Goal: Task Accomplishment & Management: Manage account settings

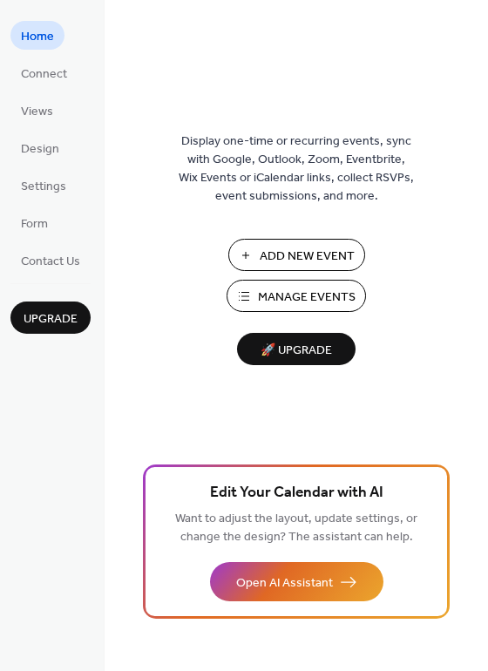
click at [331, 294] on span "Manage Events" at bounding box center [307, 297] width 98 height 18
drag, startPoint x: 482, startPoint y: 94, endPoint x: 482, endPoint y: 111, distance: 16.6
click at [482, 111] on div "Display one-time or recurring events, sync with Google, Outlook, Zoom, Eventbri…" at bounding box center [296, 364] width 383 height 614
click at [483, 114] on div "Display one-time or recurring events, sync with Google, Outlook, Zoom, Eventbri…" at bounding box center [296, 364] width 383 height 614
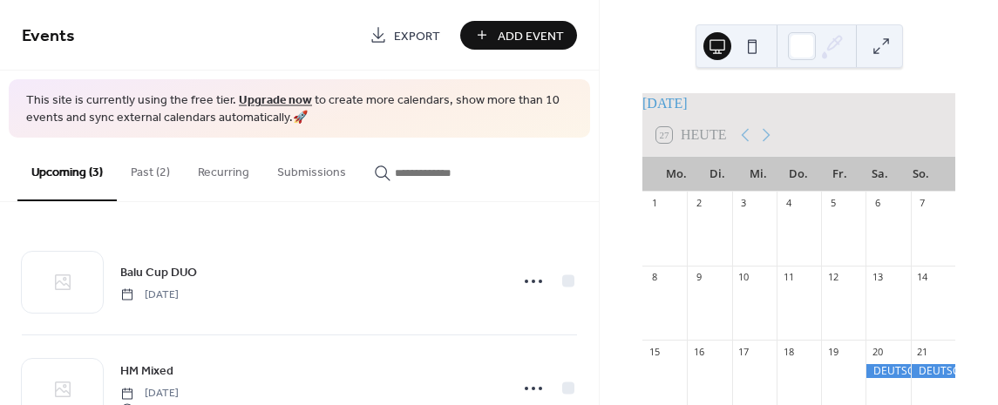
click at [145, 172] on button "Past (2)" at bounding box center [150, 169] width 67 height 62
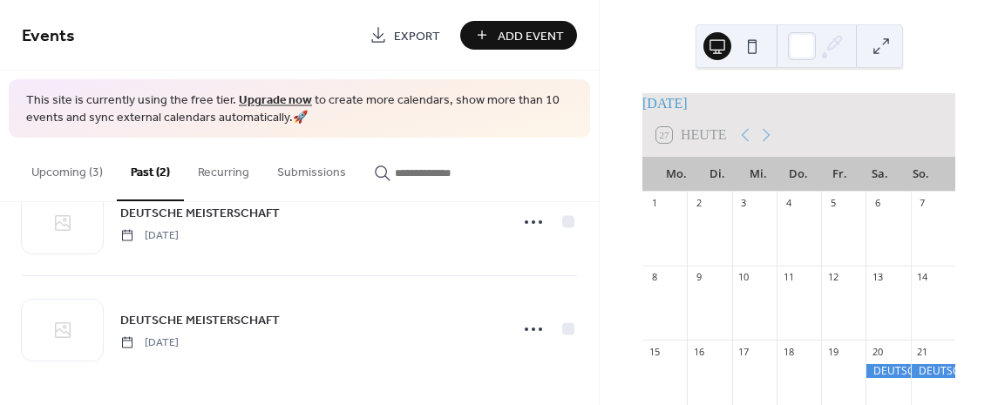
scroll to position [61, 0]
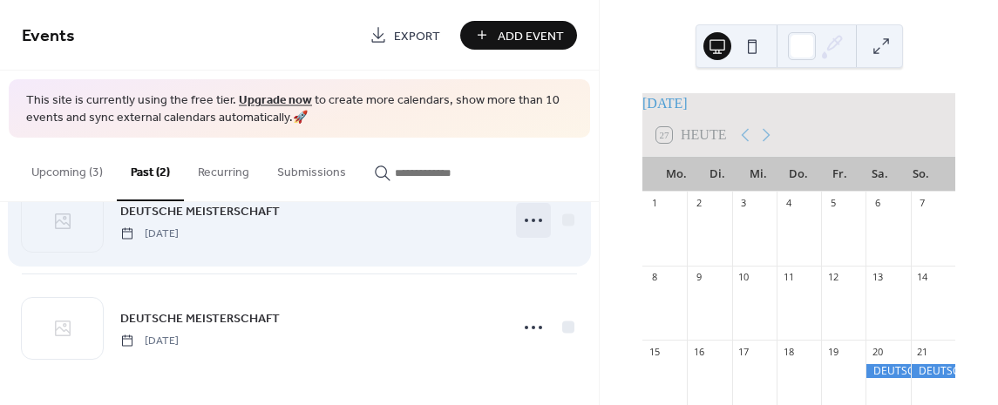
click at [527, 217] on icon at bounding box center [533, 220] width 28 height 28
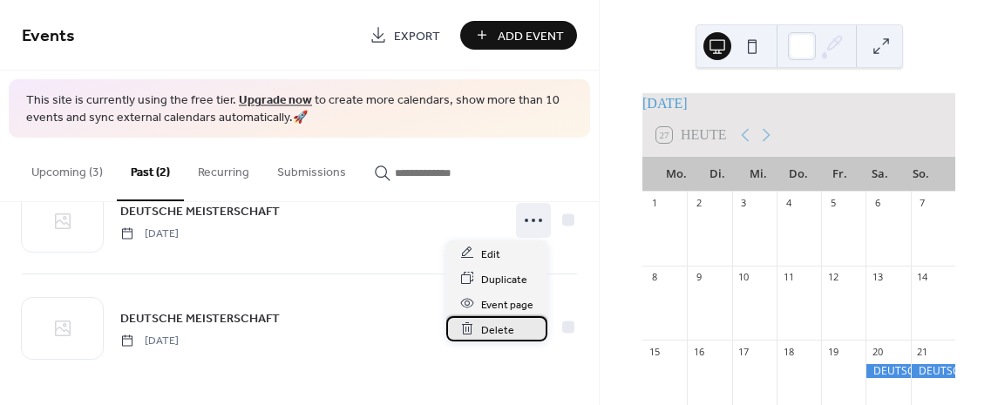
click at [501, 329] on span "Delete" at bounding box center [497, 330] width 33 height 18
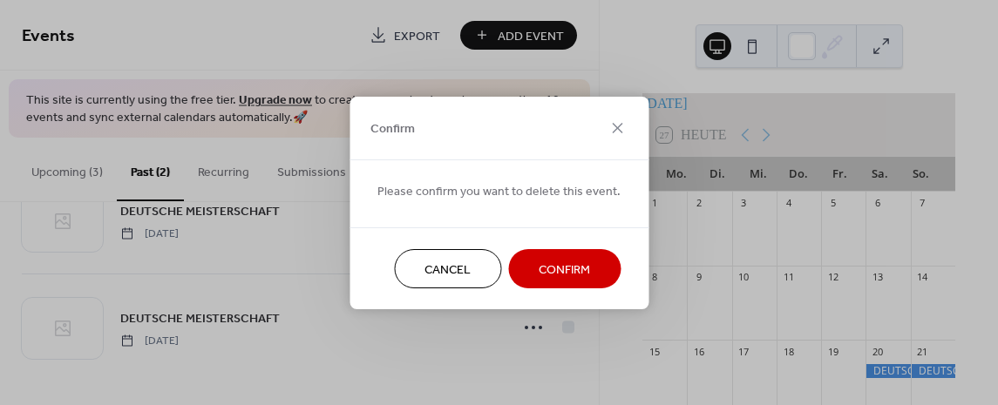
click at [558, 270] on span "Confirm" at bounding box center [563, 269] width 51 height 18
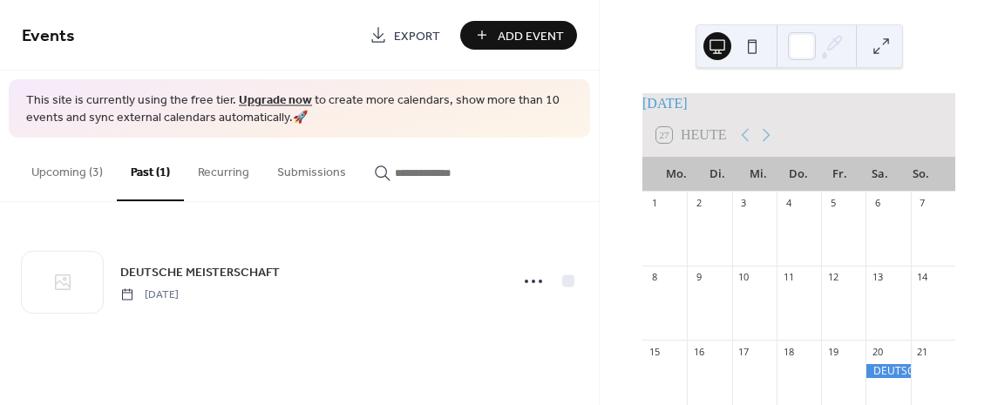
scroll to position [0, 0]
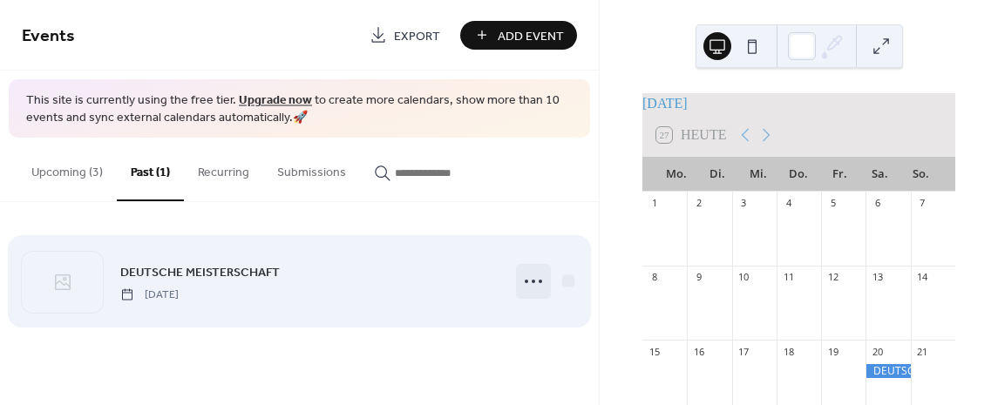
click at [533, 281] on circle at bounding box center [532, 281] width 3 height 3
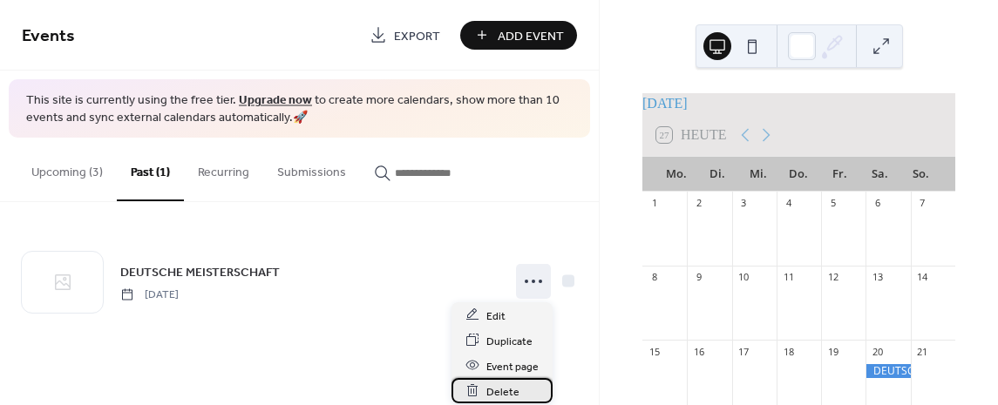
click at [506, 389] on span "Delete" at bounding box center [502, 391] width 33 height 18
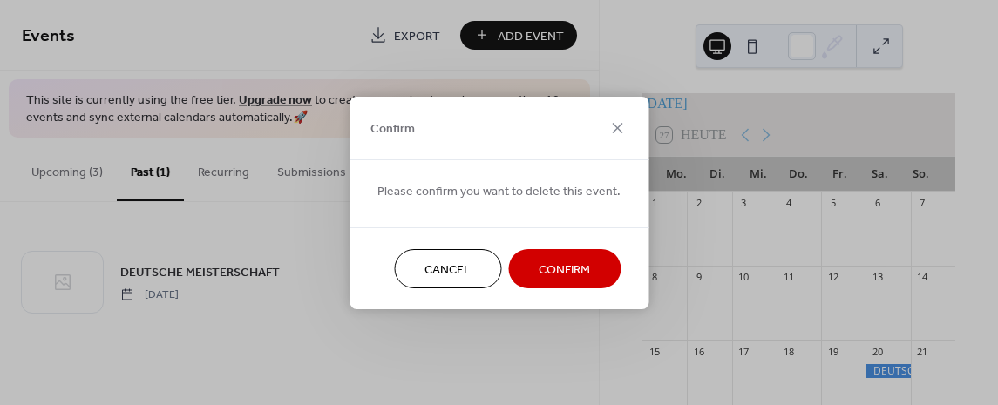
click at [565, 267] on span "Confirm" at bounding box center [563, 269] width 51 height 18
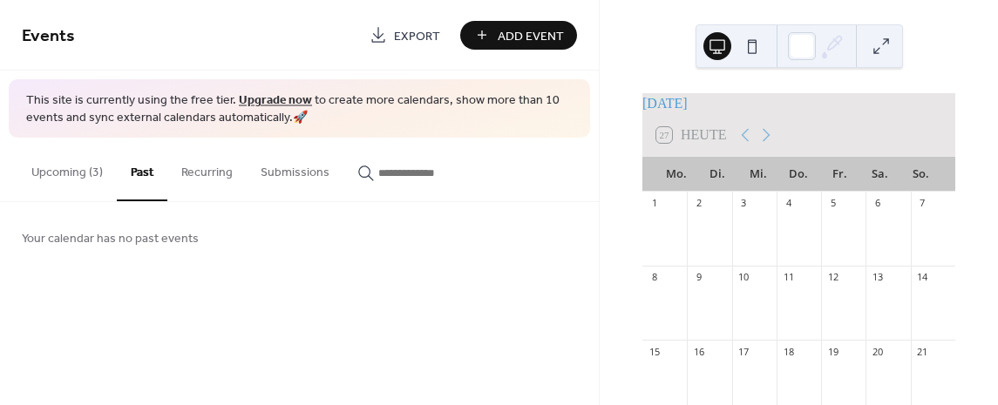
click at [67, 171] on button "Upcoming (3)" at bounding box center [66, 169] width 99 height 62
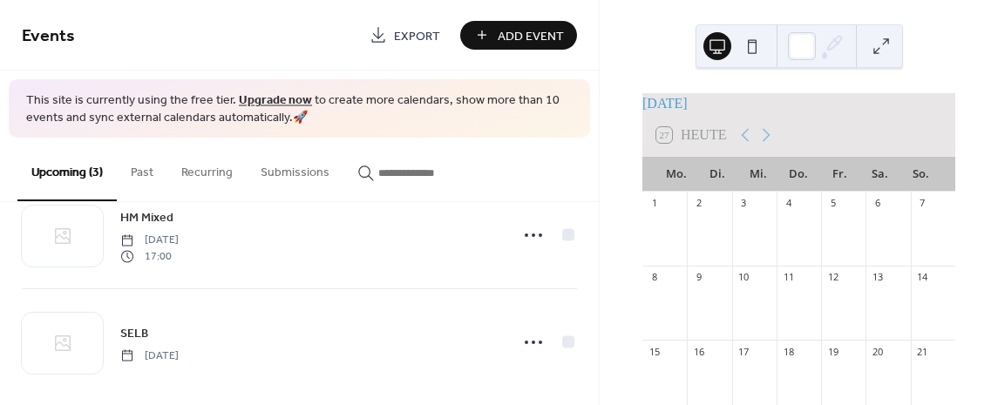
scroll to position [168, 0]
